Goal: Information Seeking & Learning: Learn about a topic

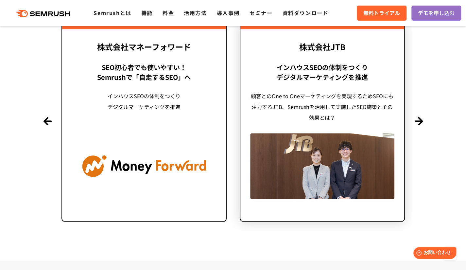
scroll to position [1602, 0]
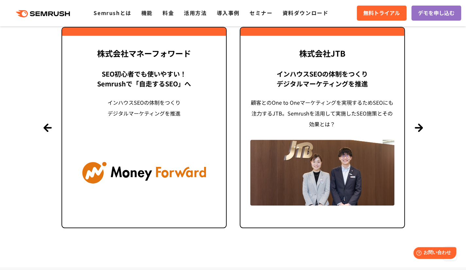
click at [412, 133] on section "導入事例 世界1000万ユーザーが利用する Semrushの導入事例 Previous 株式会社LIXIL 「テクニカルSEOの実践でサイトを健全に Site…" at bounding box center [233, 94] width 466 height 345
click at [421, 127] on button "Next" at bounding box center [419, 127] width 8 height 8
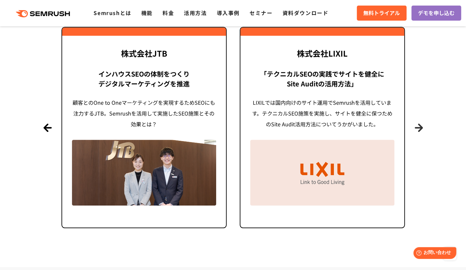
click at [421, 127] on button "Next" at bounding box center [419, 127] width 8 height 8
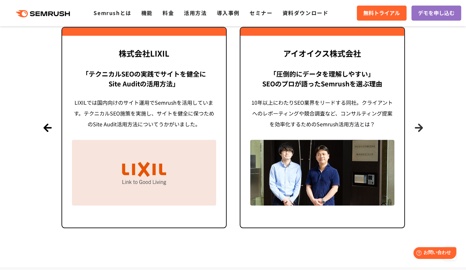
click at [421, 127] on button "Next" at bounding box center [419, 127] width 8 height 8
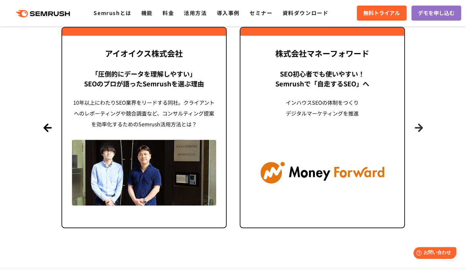
click at [421, 127] on button "Next" at bounding box center [419, 127] width 8 height 8
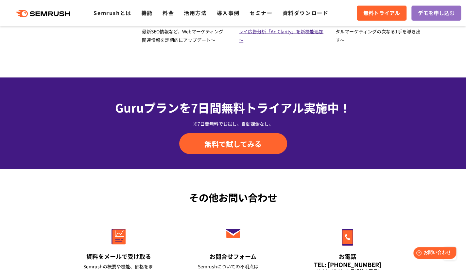
scroll to position [2289, 0]
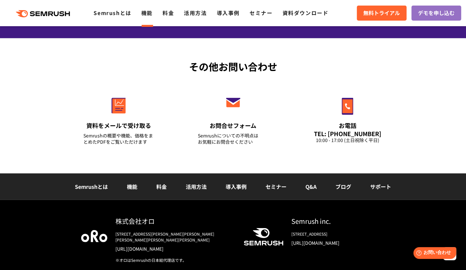
click at [144, 14] on link "機能" at bounding box center [146, 13] width 11 height 8
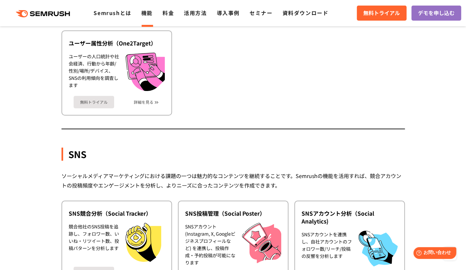
scroll to position [1242, 0]
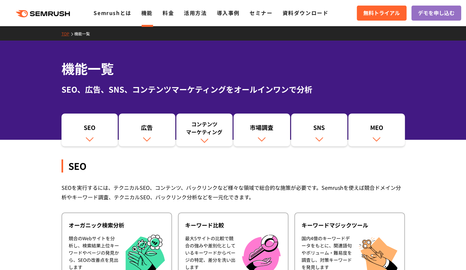
click at [122, 20] on div ".cls {fill: #FF642D;} .cls {fill: #FF642D;} Semrushとは 機能 料金 活用方法 導入事例 セミナー 資料ダウ…" at bounding box center [233, 13] width 466 height 20
click at [123, 12] on link "Semrushとは" at bounding box center [113, 13] width 38 height 8
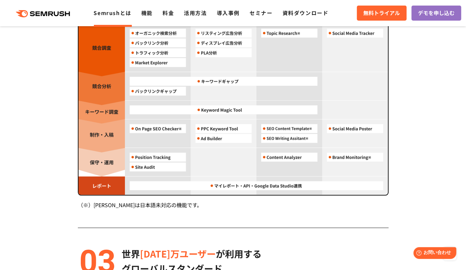
scroll to position [621, 0]
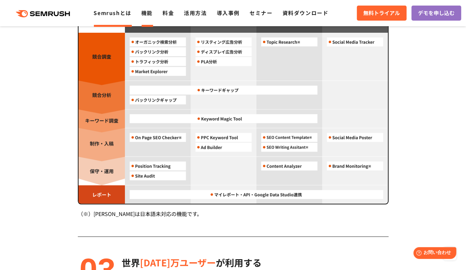
click at [150, 16] on link "機能" at bounding box center [146, 13] width 11 height 8
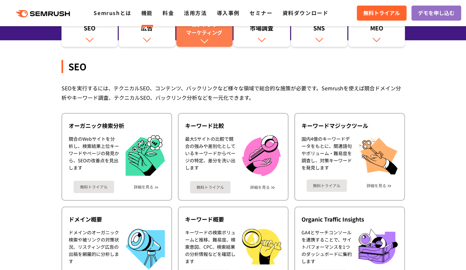
scroll to position [65, 0]
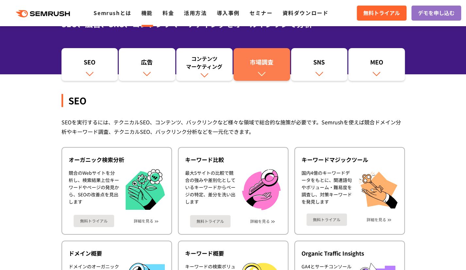
click at [265, 71] on img at bounding box center [261, 73] width 9 height 9
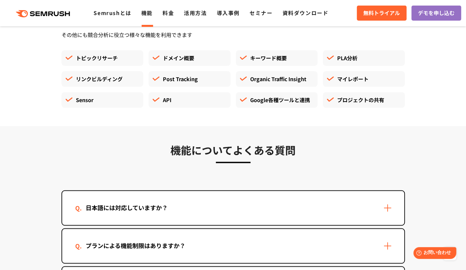
scroll to position [1824, 0]
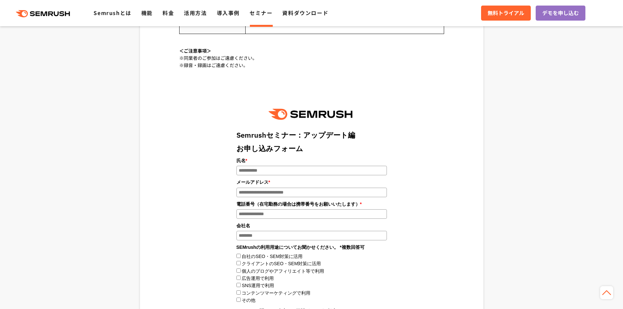
scroll to position [621, 0]
